Goal: Transaction & Acquisition: Purchase product/service

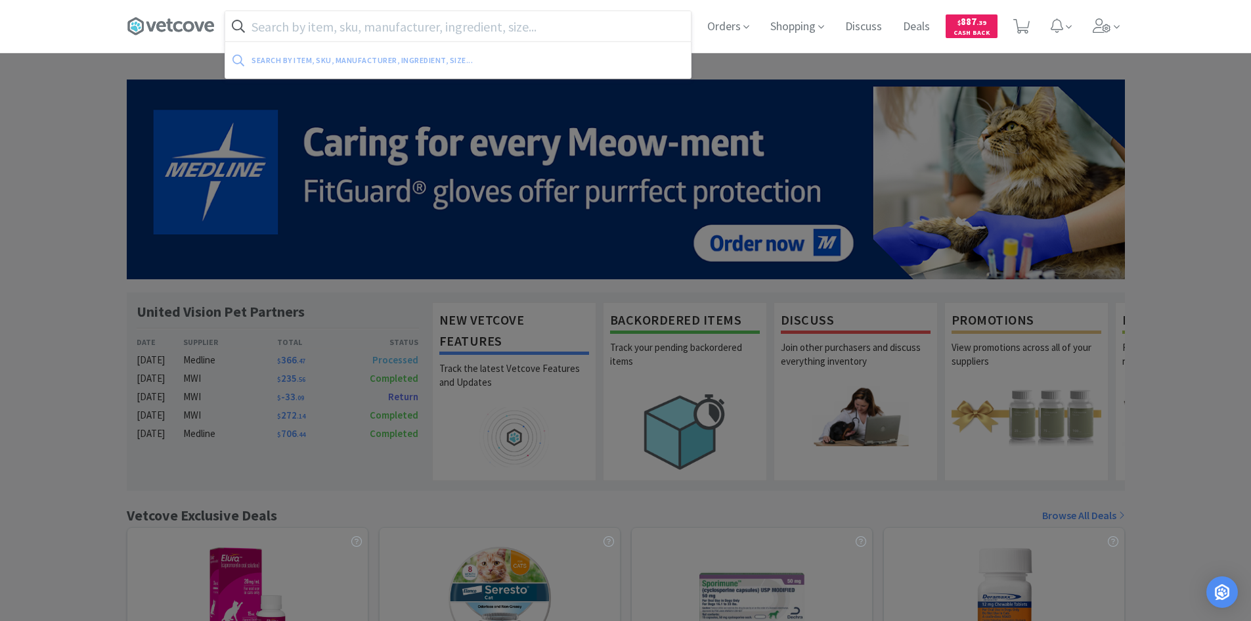
click at [342, 33] on input "text" at bounding box center [458, 26] width 466 height 30
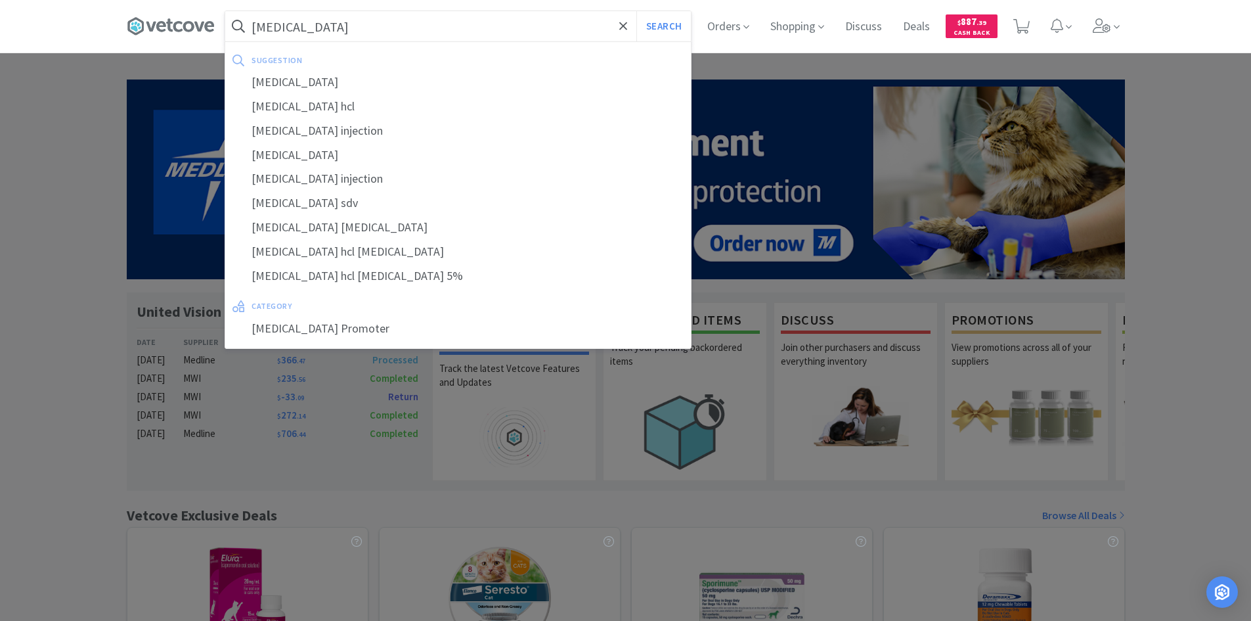
type input "dopamine"
click at [636, 11] on button "Search" at bounding box center [663, 26] width 55 height 30
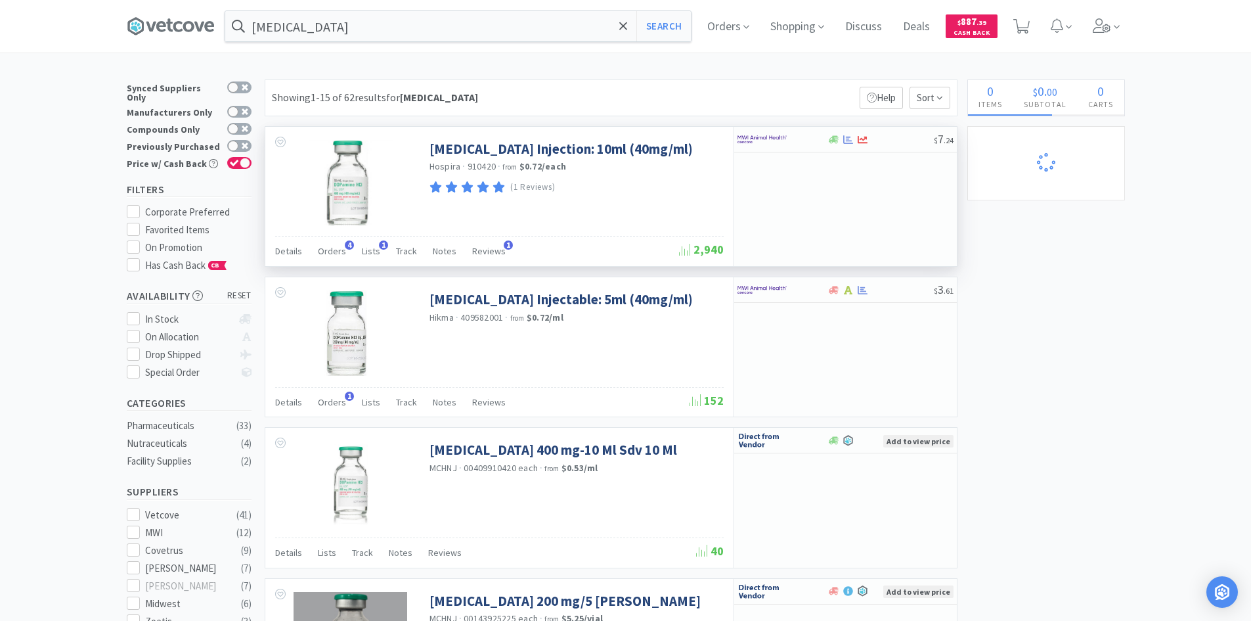
select select "1"
select select "2"
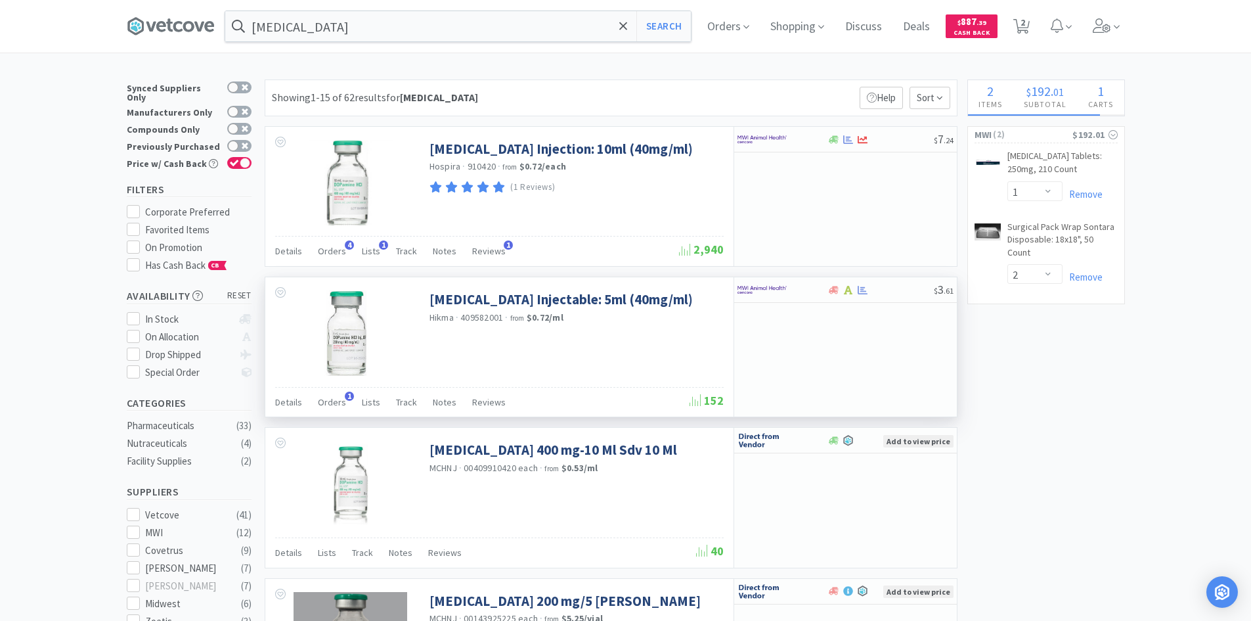
select select "1"
select select "3"
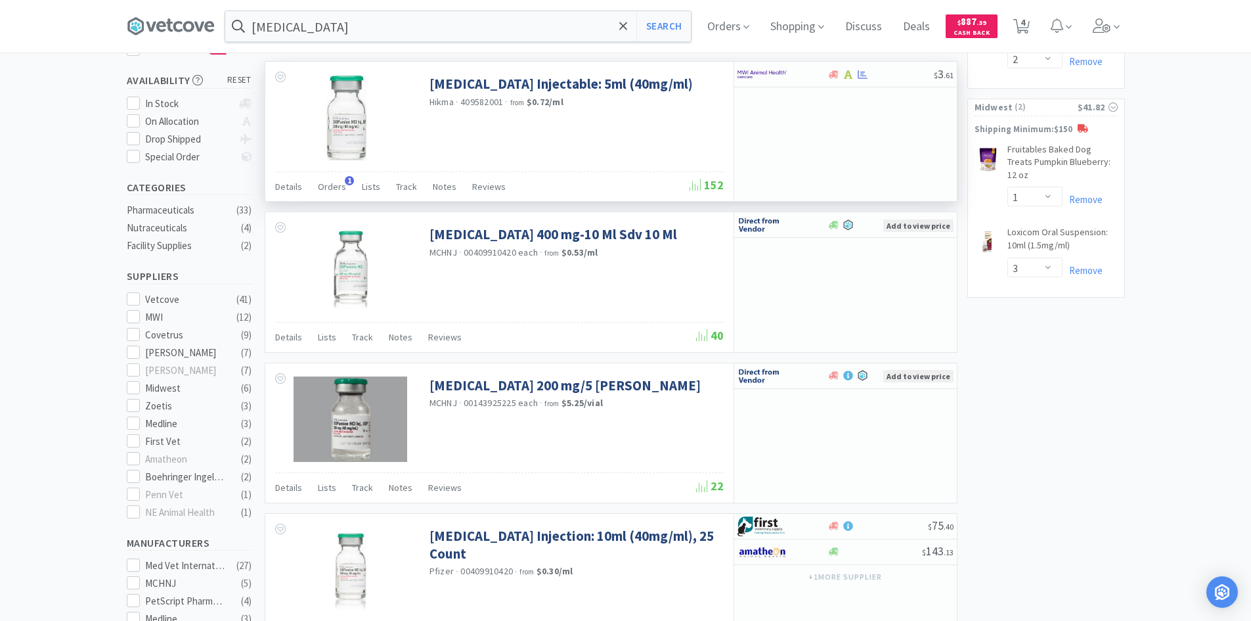
scroll to position [263, 0]
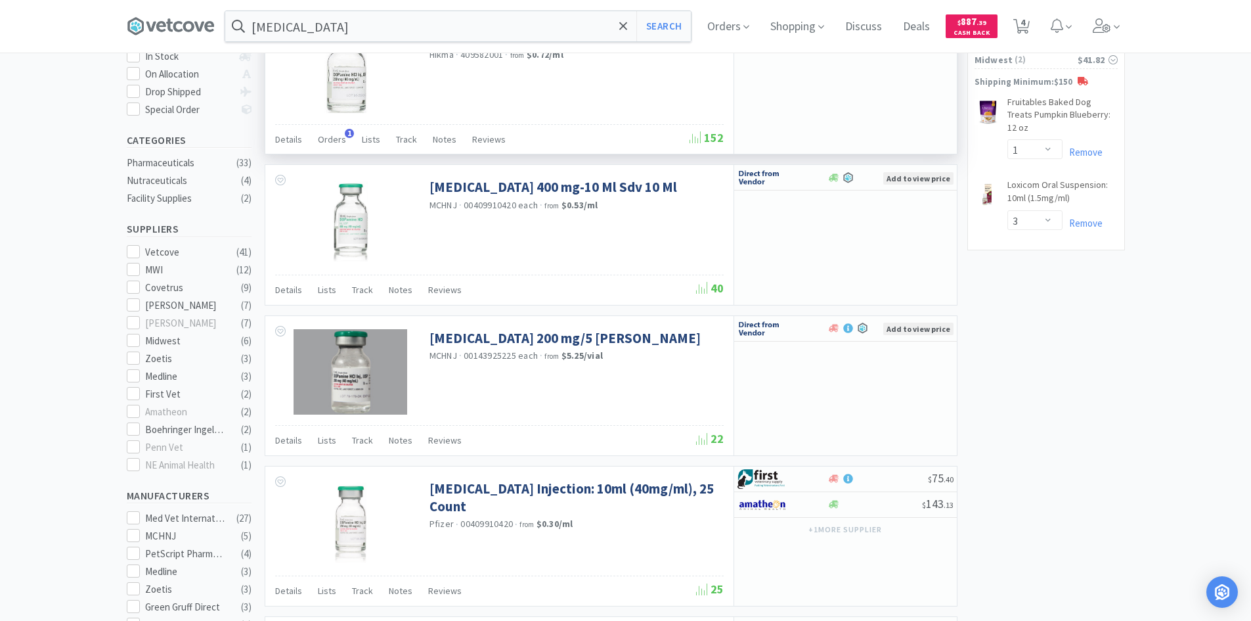
select select "10"
select select "1"
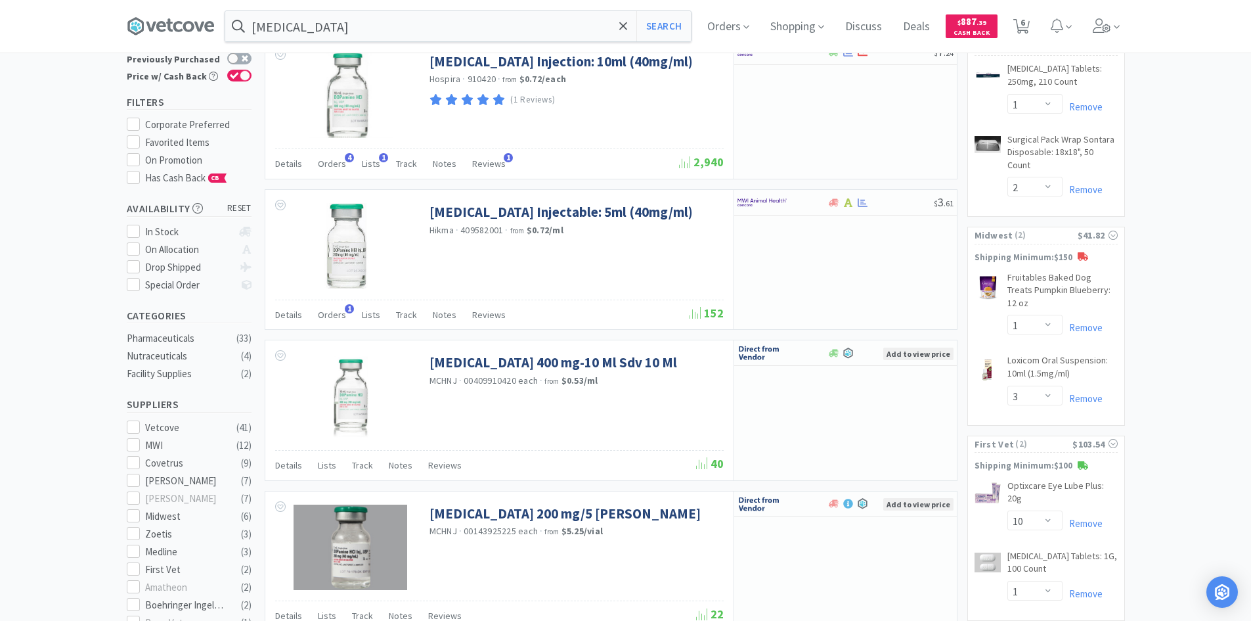
scroll to position [0, 0]
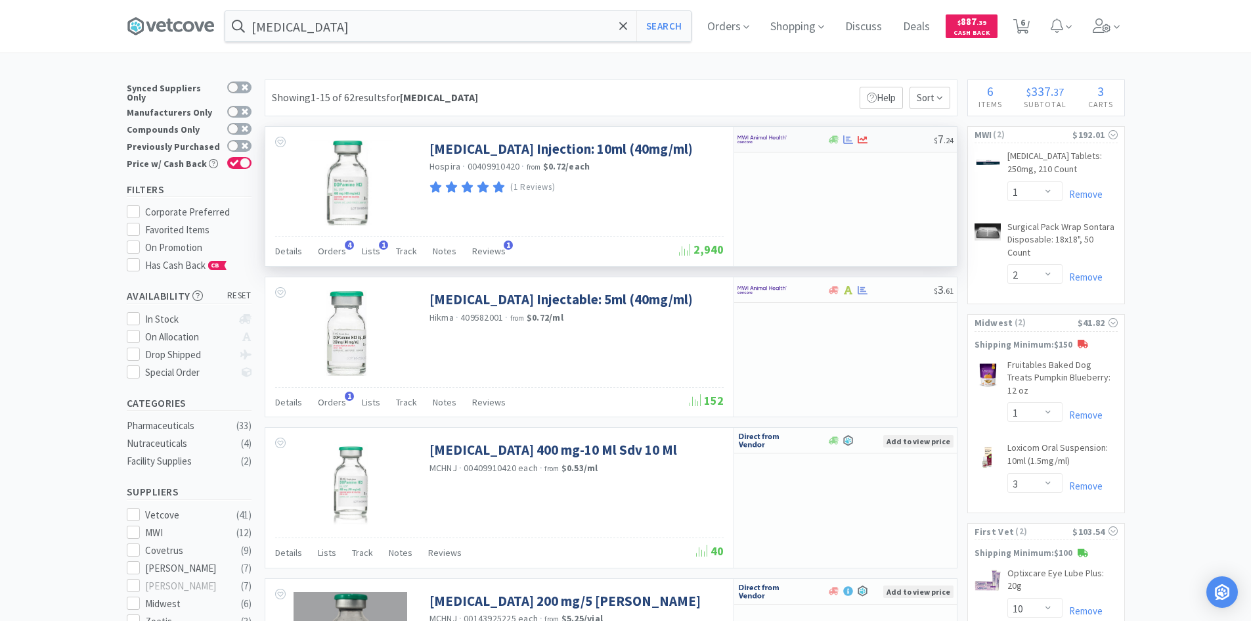
click at [802, 137] on div at bounding box center [774, 139] width 72 height 22
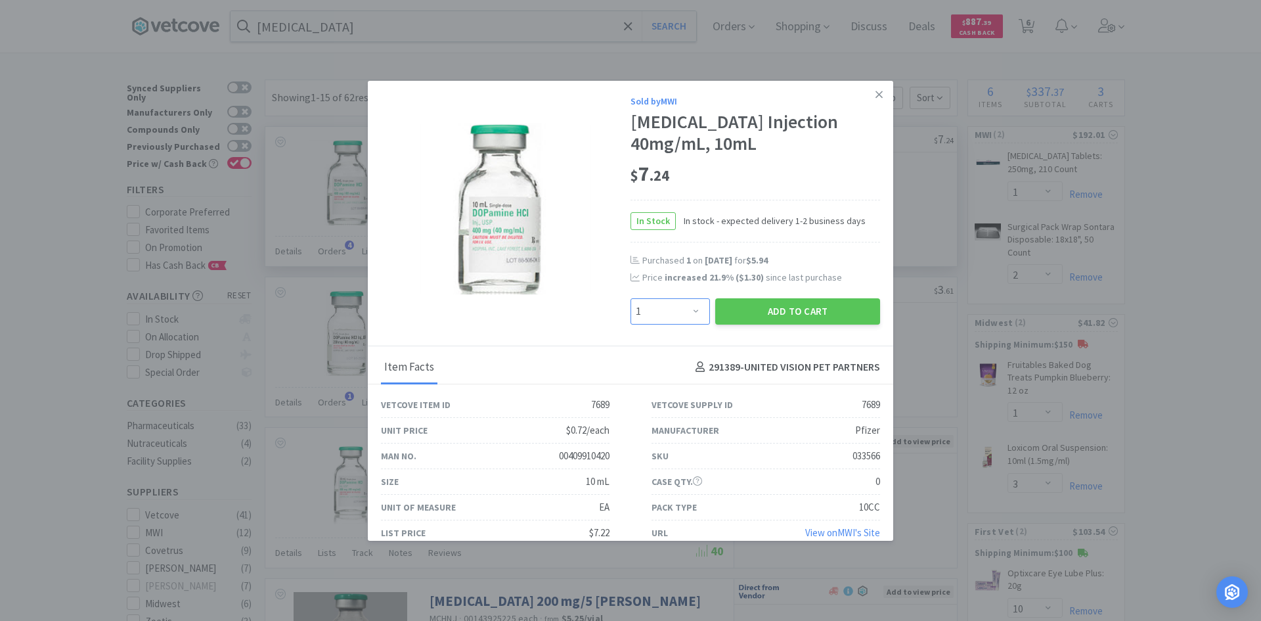
click at [696, 306] on select "Enter Quantity 1 2 3 4 5 6 7 8 9 10 11 12 13 14 15 16 17 18 19 20 Enter Quantity" at bounding box center [670, 311] width 79 height 26
select select "2"
click at [631, 298] on select "Enter Quantity 1 2 3 4 5 6 7 8 9 10 11 12 13 14 15 16 17 18 19 20 Enter Quantity" at bounding box center [670, 311] width 79 height 26
click at [764, 317] on button "Add to Cart" at bounding box center [797, 311] width 165 height 26
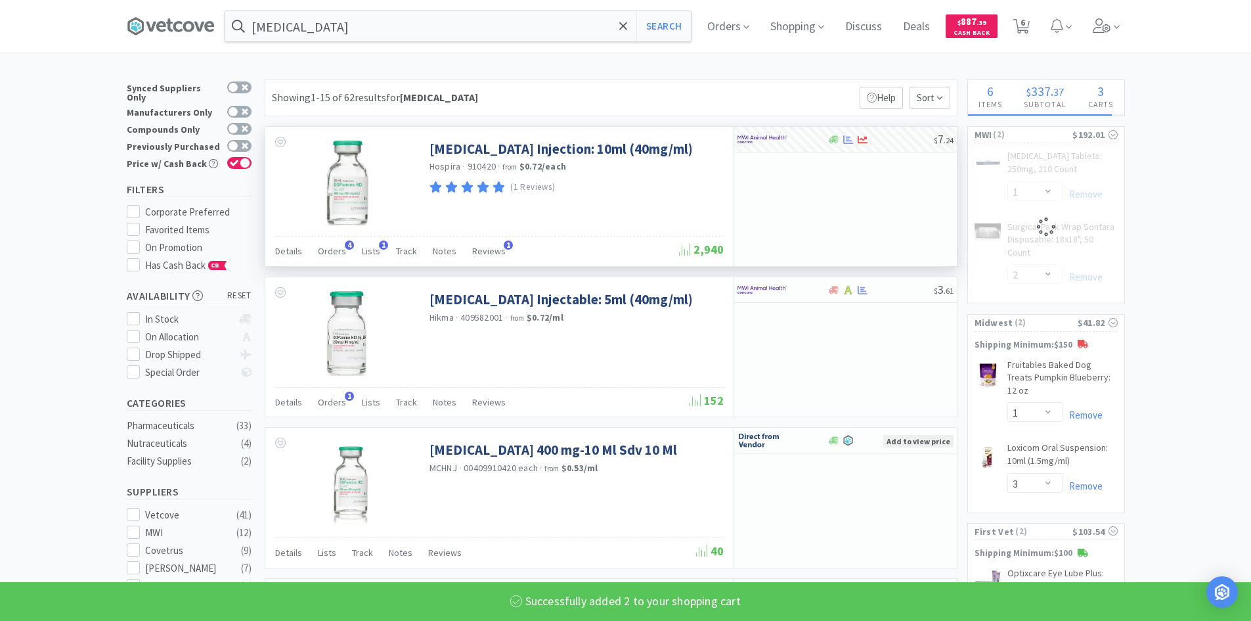
select select "2"
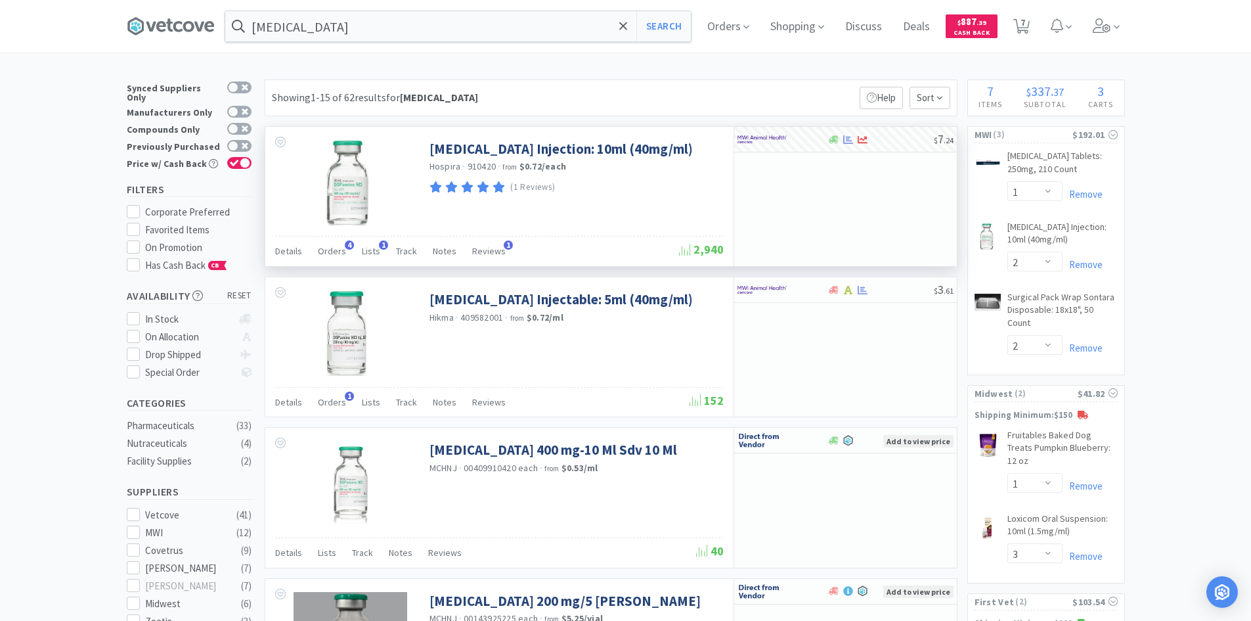
click at [735, 32] on span "Orders" at bounding box center [728, 26] width 53 height 53
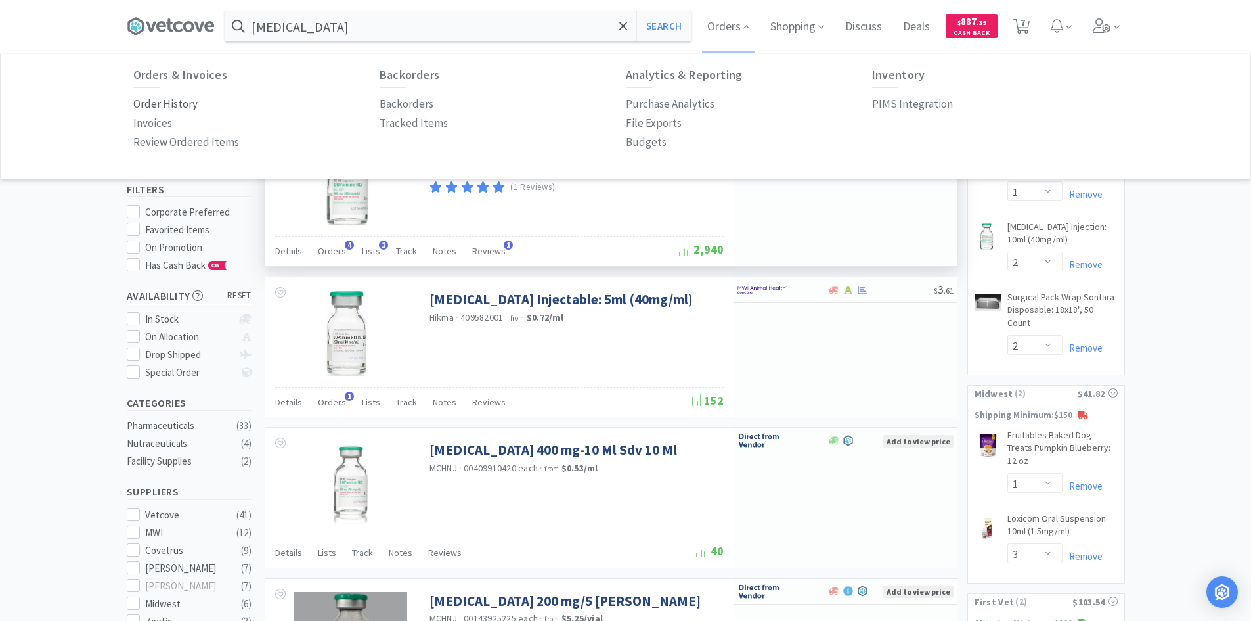
click at [158, 102] on p "Order History" at bounding box center [165, 104] width 64 height 18
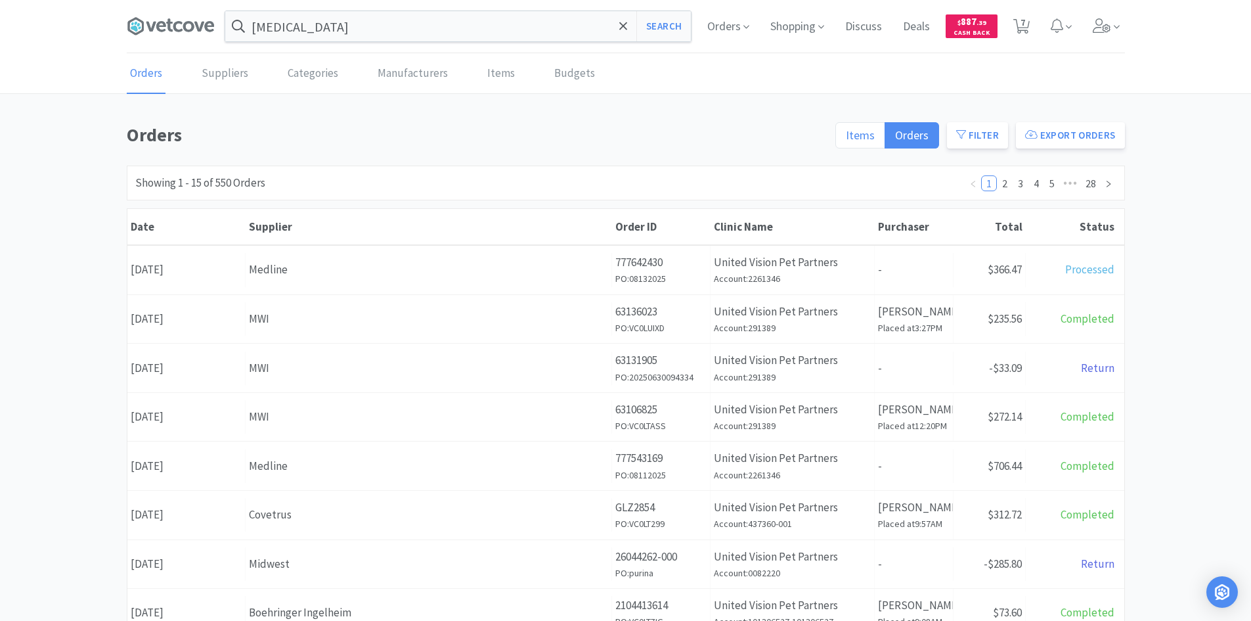
click at [873, 137] on span "Items" at bounding box center [860, 134] width 29 height 15
click at [846, 139] on input "Items" at bounding box center [846, 139] width 0 height 0
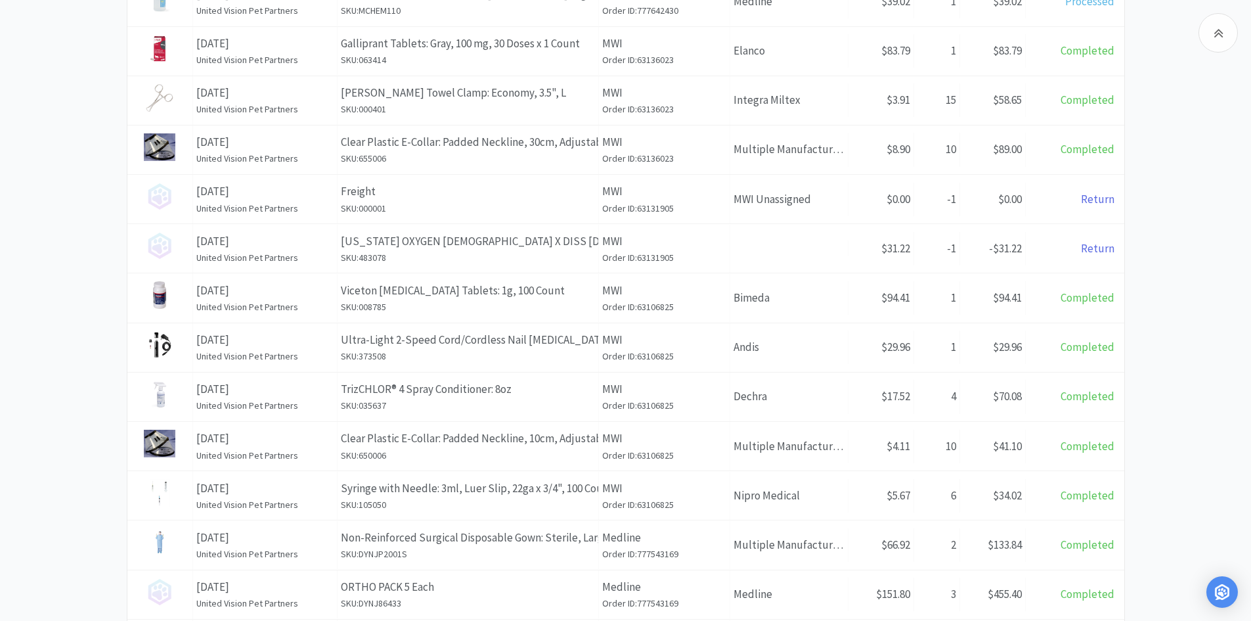
scroll to position [328, 0]
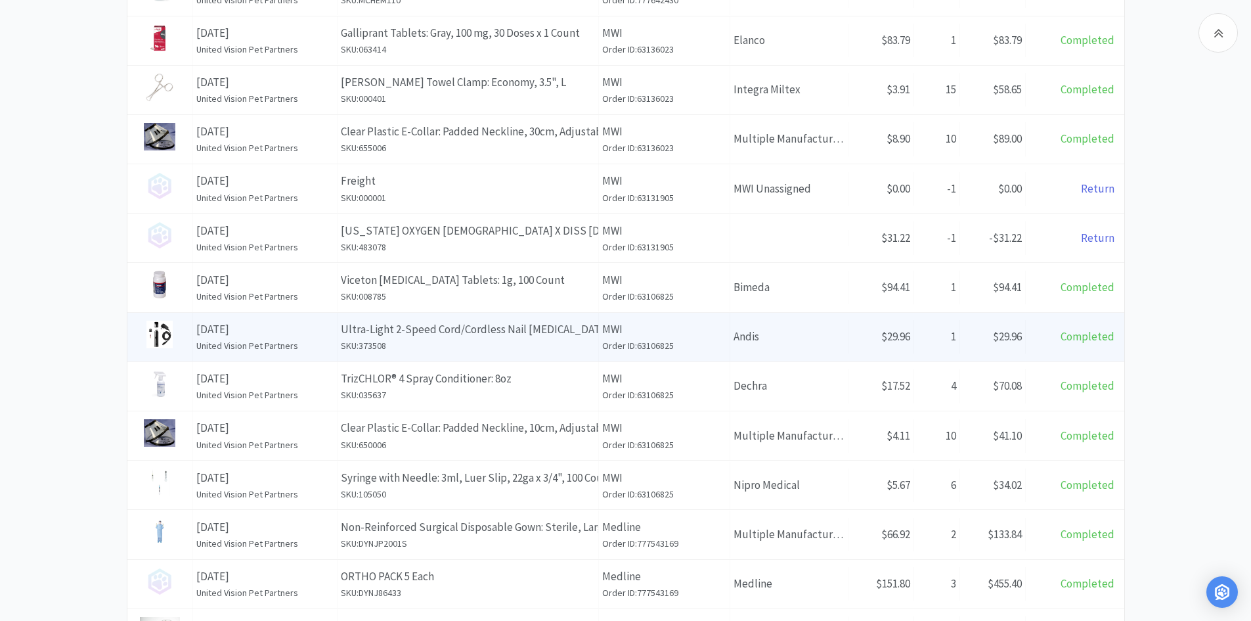
click at [591, 335] on p "Ultra-Light 2-Speed Cord/Cordless Nail Grinder" at bounding box center [468, 330] width 254 height 18
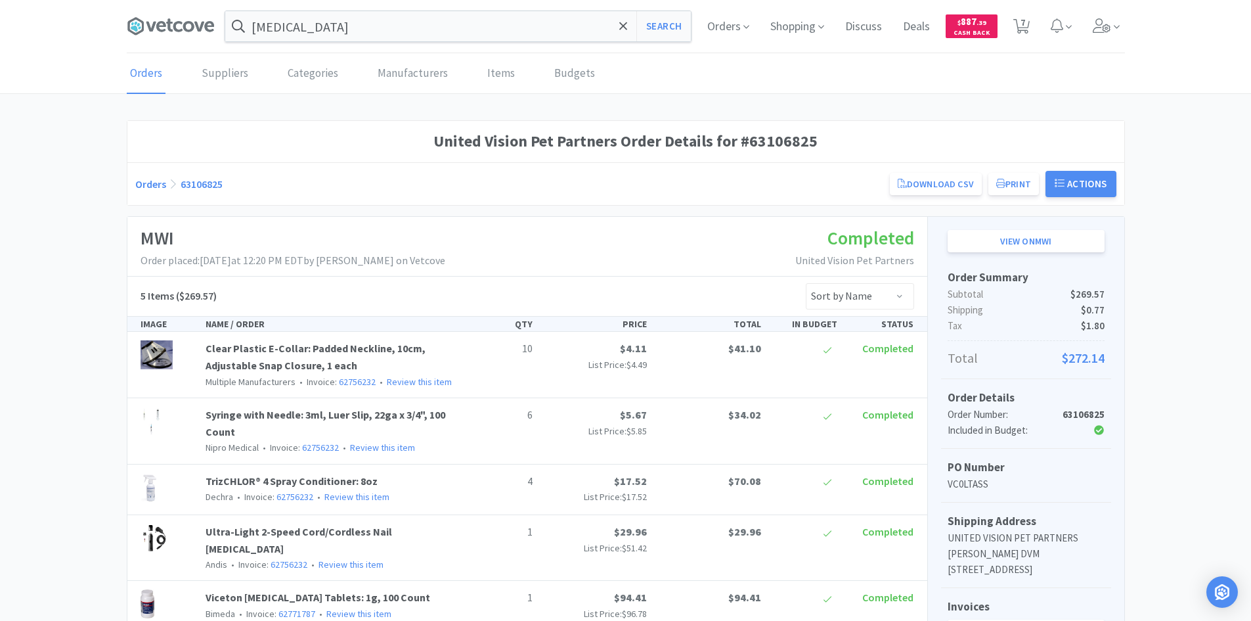
click at [566, 234] on div "MWI Order placed: August 11th, 2025 at 12:20 PM EDT by Jennifer West on Vetcove…" at bounding box center [527, 247] width 800 height 60
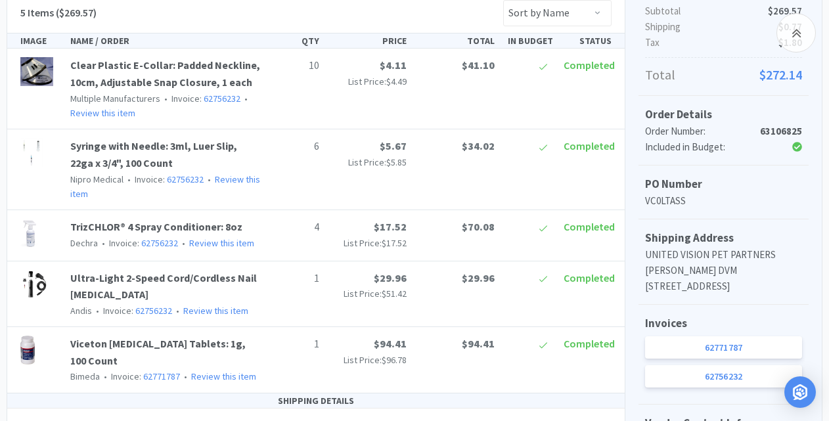
scroll to position [347, 0]
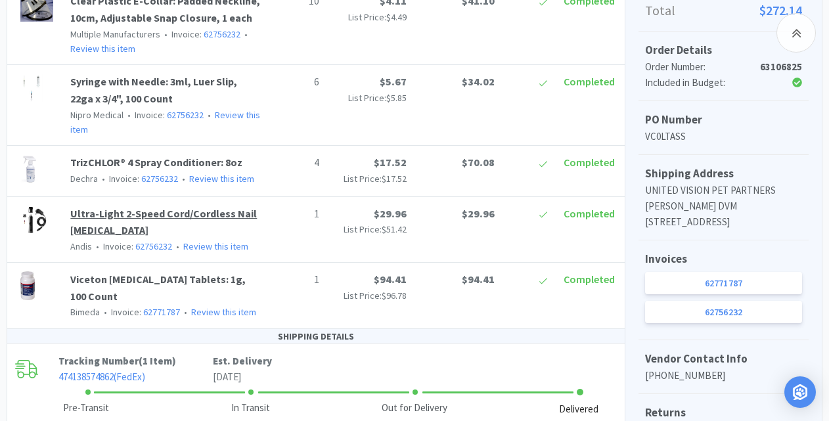
click at [103, 219] on link "Ultra-Light 2-Speed Cord/Cordless Nail Grinder" at bounding box center [163, 222] width 187 height 30
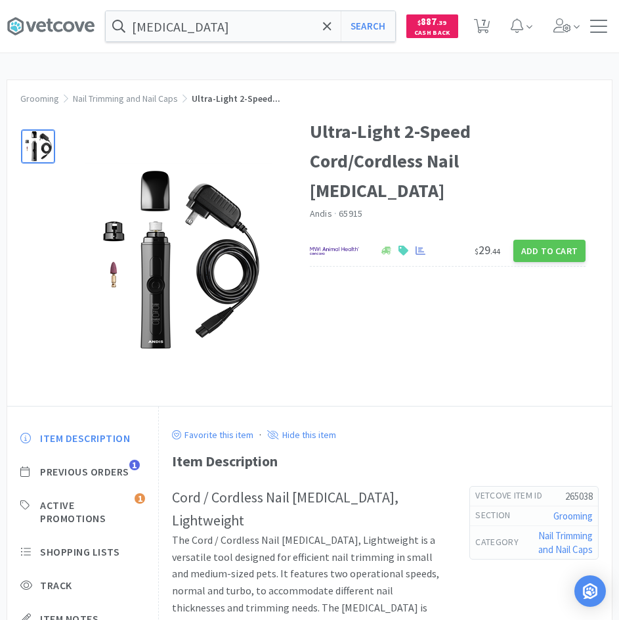
drag, startPoint x: 331, startPoint y: 455, endPoint x: 160, endPoint y: 149, distance: 350.8
click at [335, 453] on div "Item Description" at bounding box center [385, 461] width 427 height 23
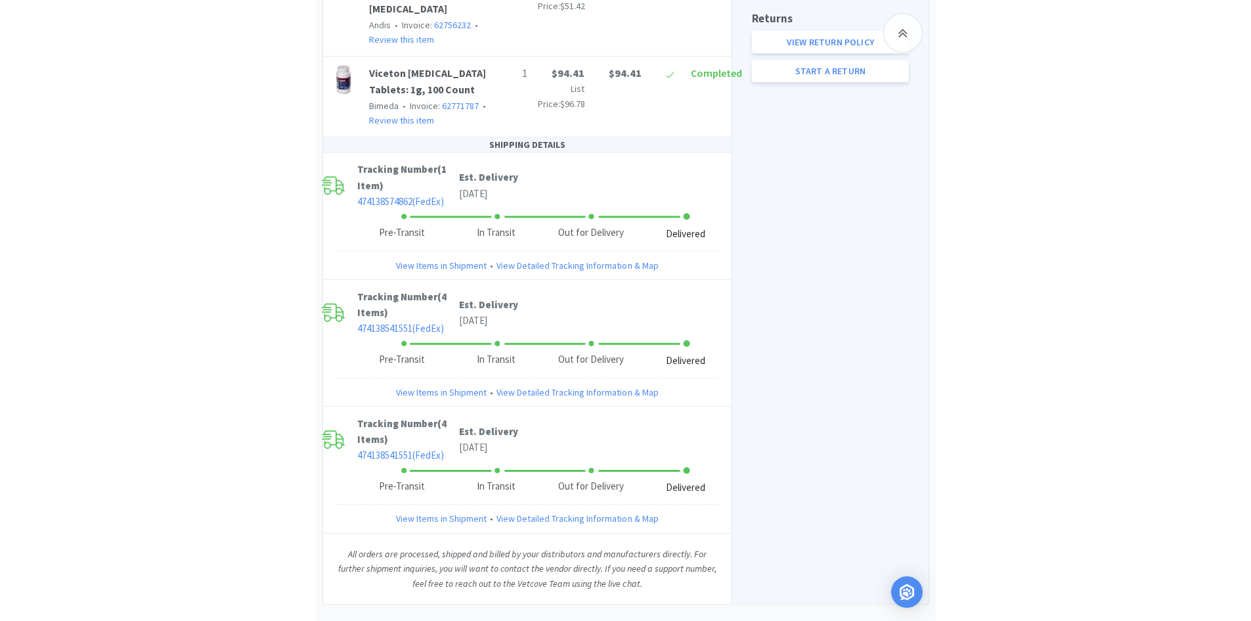
scroll to position [346, 0]
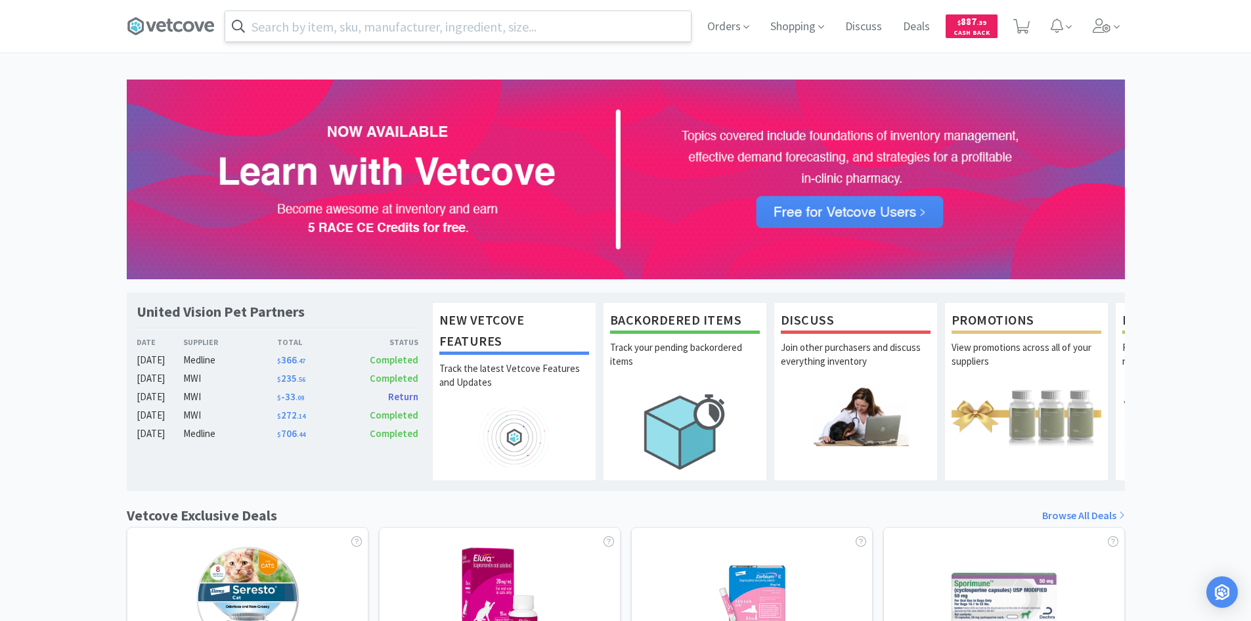
click at [486, 30] on input "text" at bounding box center [458, 26] width 466 height 30
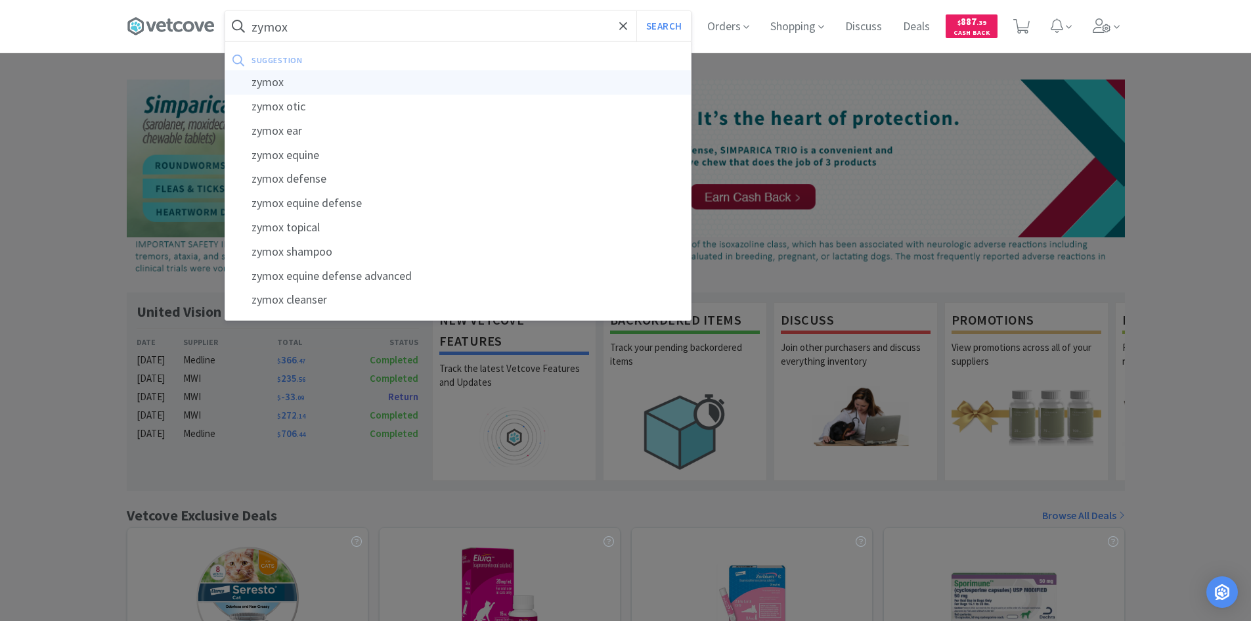
type input "zymox"
click at [354, 78] on div "zymox" at bounding box center [458, 82] width 466 height 24
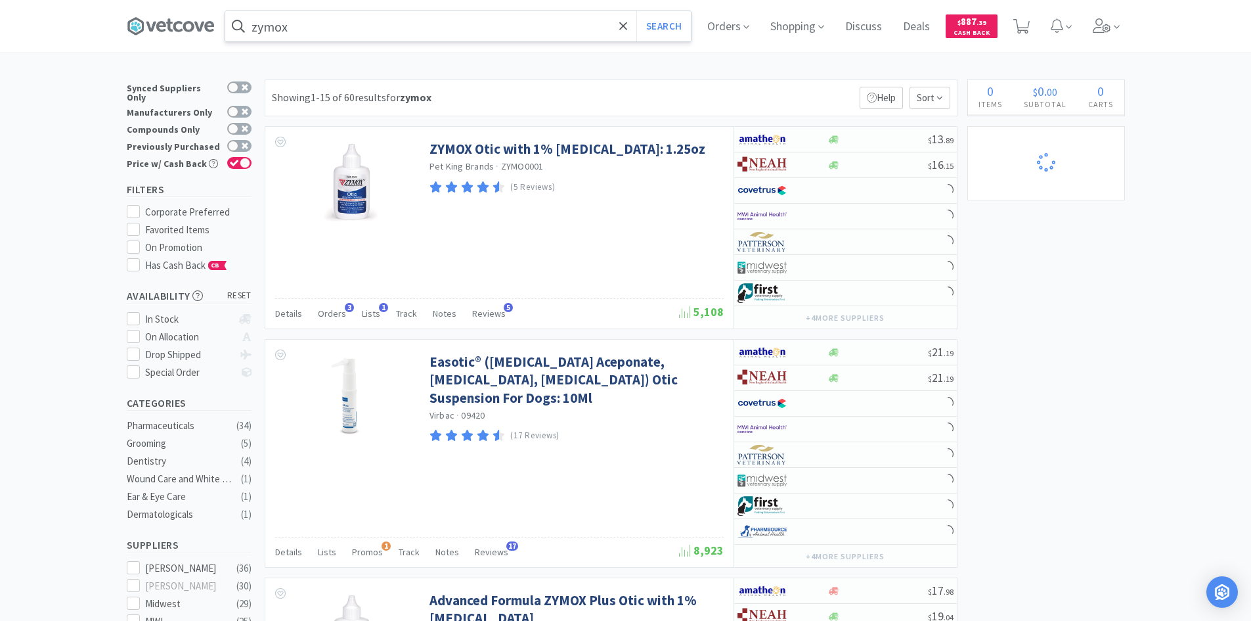
select select "1"
select select "2"
select select "1"
select select "3"
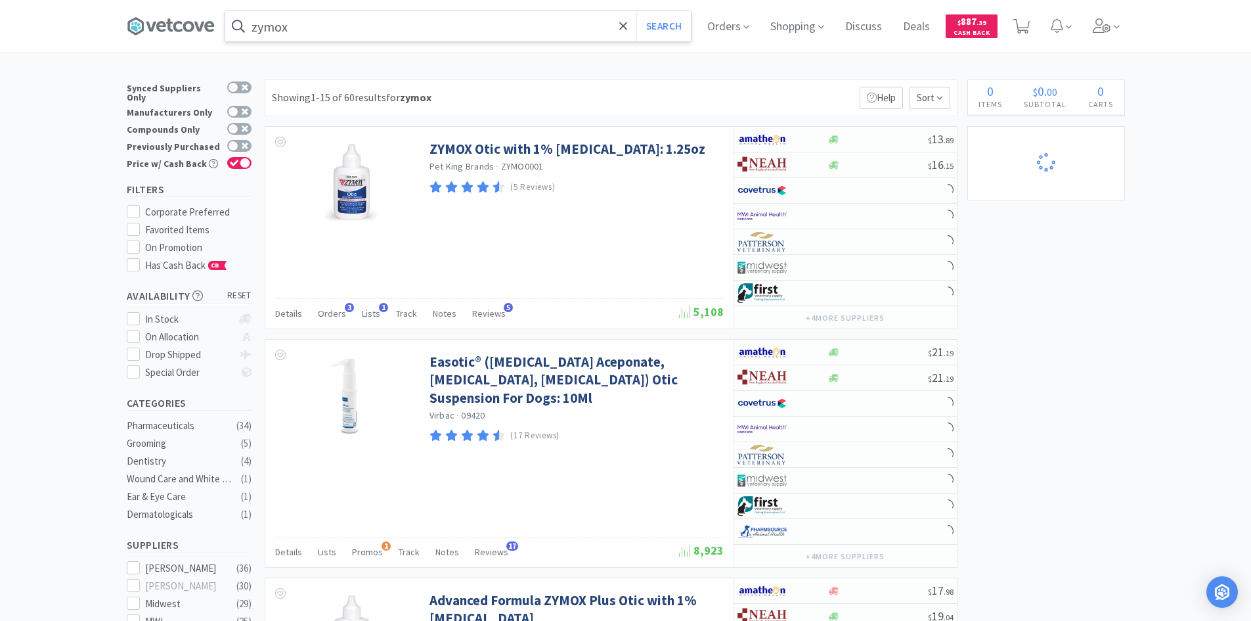
select select "10"
select select "1"
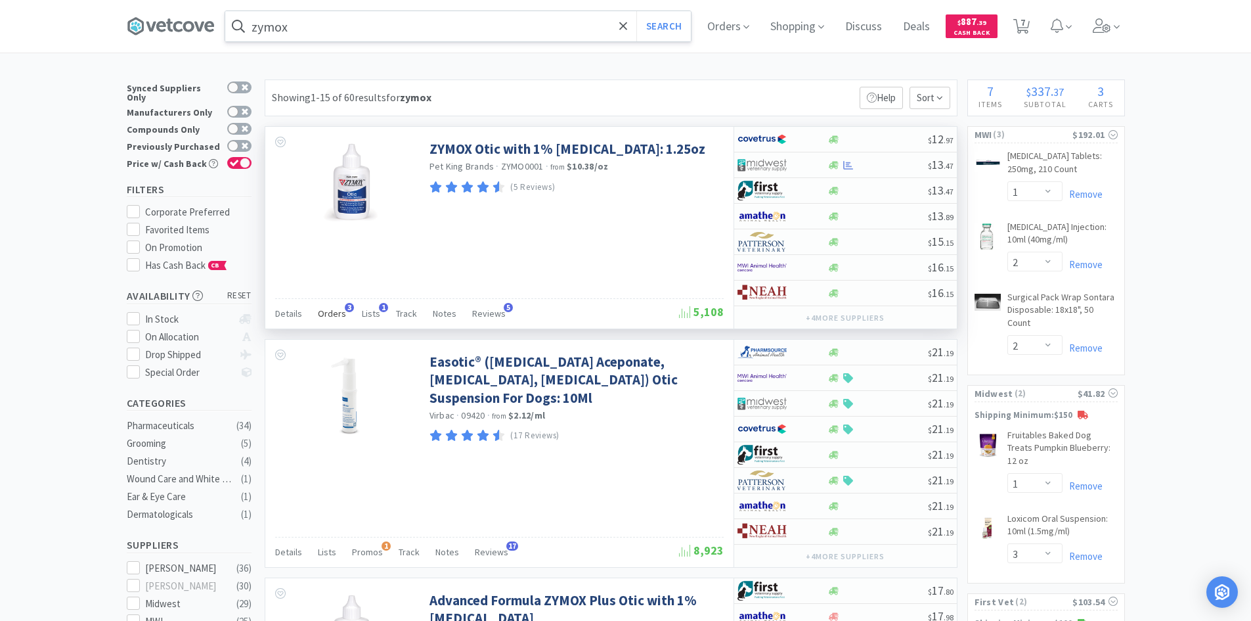
click at [338, 318] on span "Orders" at bounding box center [332, 313] width 28 height 12
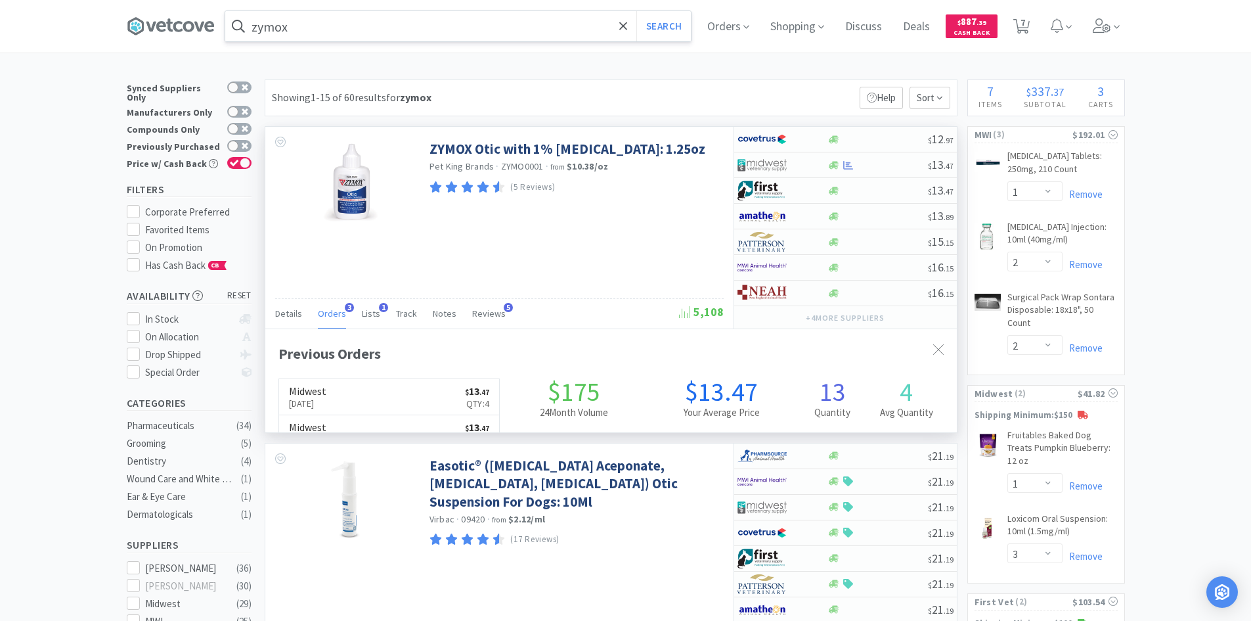
scroll to position [340, 692]
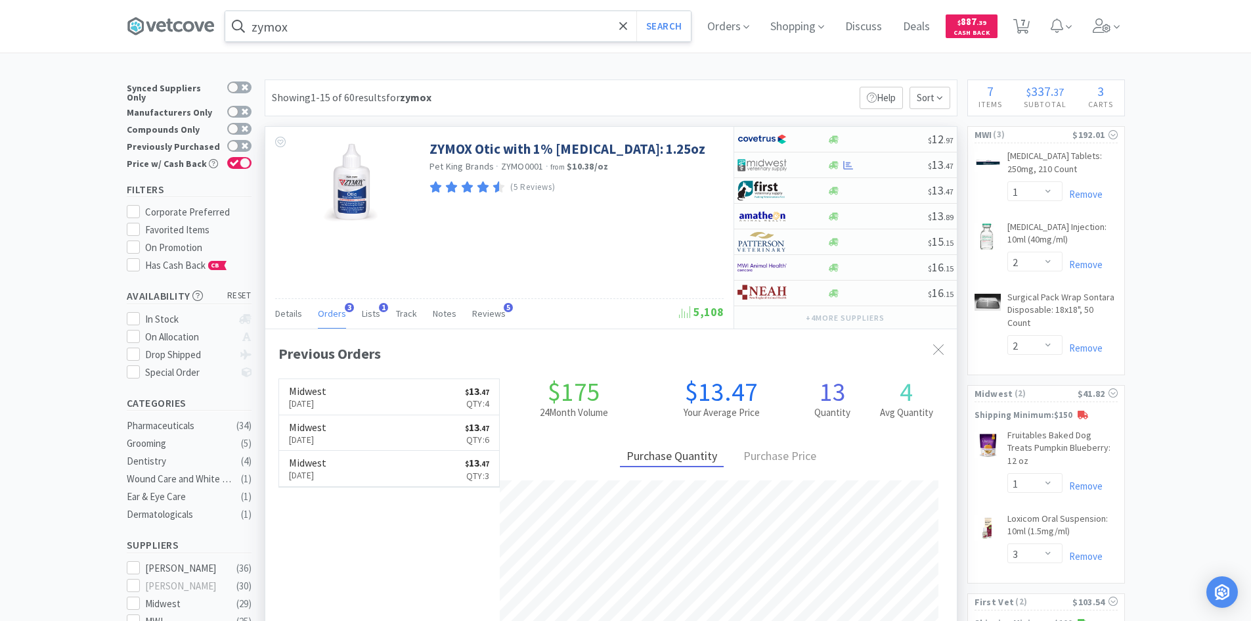
click at [338, 319] on span "Orders" at bounding box center [332, 313] width 28 height 12
